Goal: Task Accomplishment & Management: Manage account settings

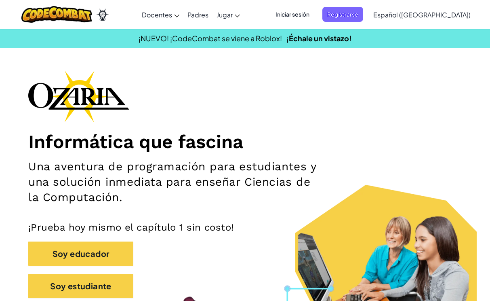
click at [309, 14] on span "Iniciar sesión" at bounding box center [293, 14] width 44 height 15
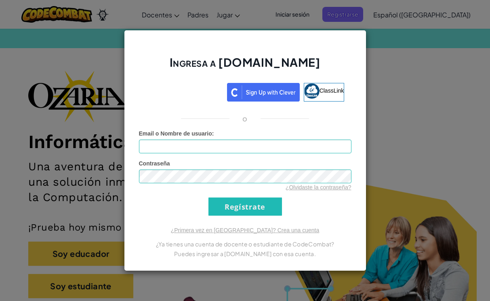
click at [374, 159] on div "Ingresa a [DOMAIN_NAME] ClassLink o Error desconocido. Email o Nombre de usuari…" at bounding box center [245, 150] width 490 height 301
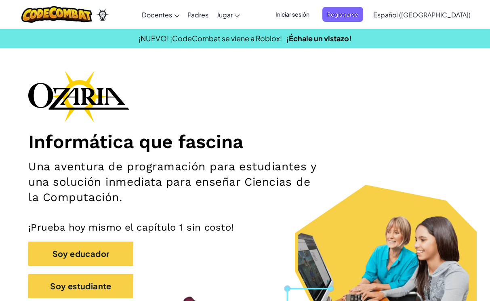
click at [314, 13] on span "Iniciar sesión" at bounding box center [293, 14] width 44 height 15
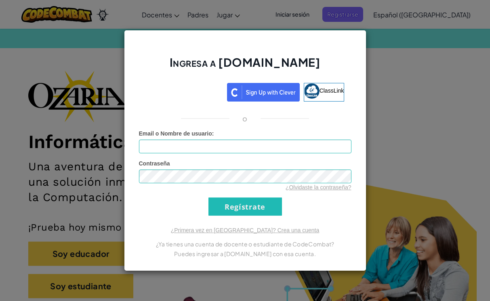
click at [204, 150] on input "Email o Nombre de usuario :" at bounding box center [245, 146] width 212 height 14
type input "a"
type input "[EMAIL_ADDRESS][DOMAIN_NAME]"
click at [309, 188] on link "¿Olvidaste la contraseña?" at bounding box center [319, 187] width 66 height 6
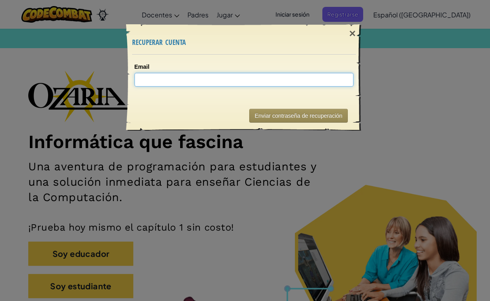
click at [261, 83] on input "Email" at bounding box center [244, 80] width 219 height 14
type input "[EMAIL_ADDRESS][DOMAIN_NAME]"
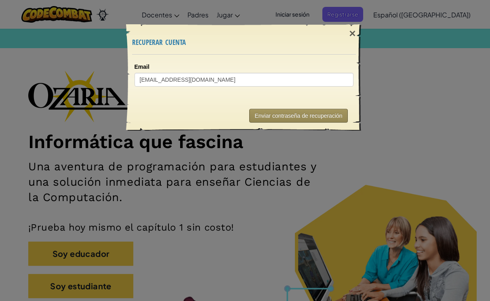
click at [287, 116] on button "Enviar contraseña de recuperación" at bounding box center [298, 116] width 98 height 14
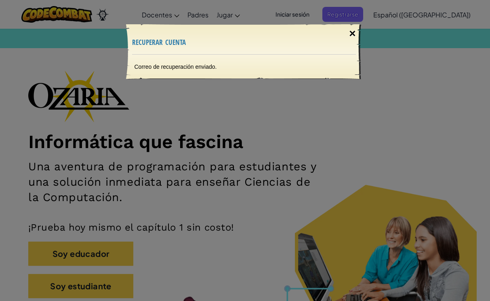
click at [353, 35] on div "×" at bounding box center [352, 33] width 19 height 23
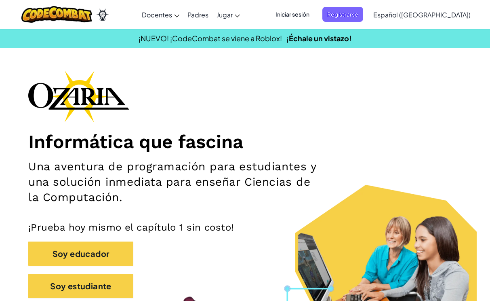
click at [314, 16] on span "Iniciar sesión" at bounding box center [293, 14] width 44 height 15
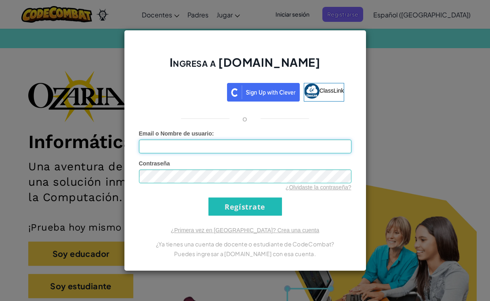
click at [269, 146] on input "Email o Nombre de usuario :" at bounding box center [245, 146] width 212 height 14
type input "[EMAIL_ADDRESS][DOMAIN_NAME]"
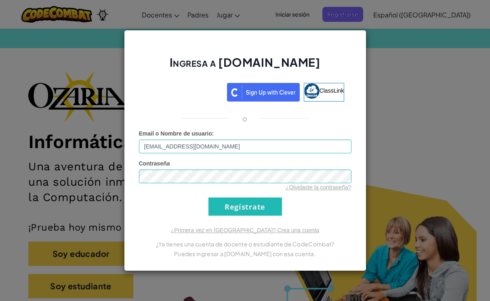
click at [260, 208] on input "Regístrate" at bounding box center [245, 206] width 74 height 18
